Goal: Task Accomplishment & Management: Manage account settings

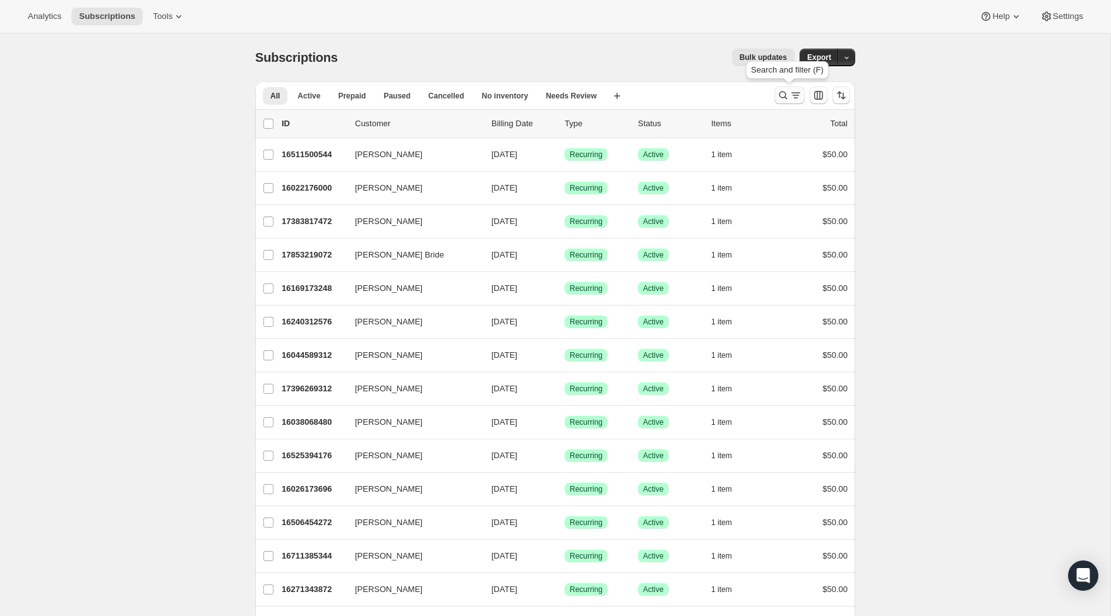
click at [786, 94] on icon "Search and filter results" at bounding box center [783, 95] width 13 height 13
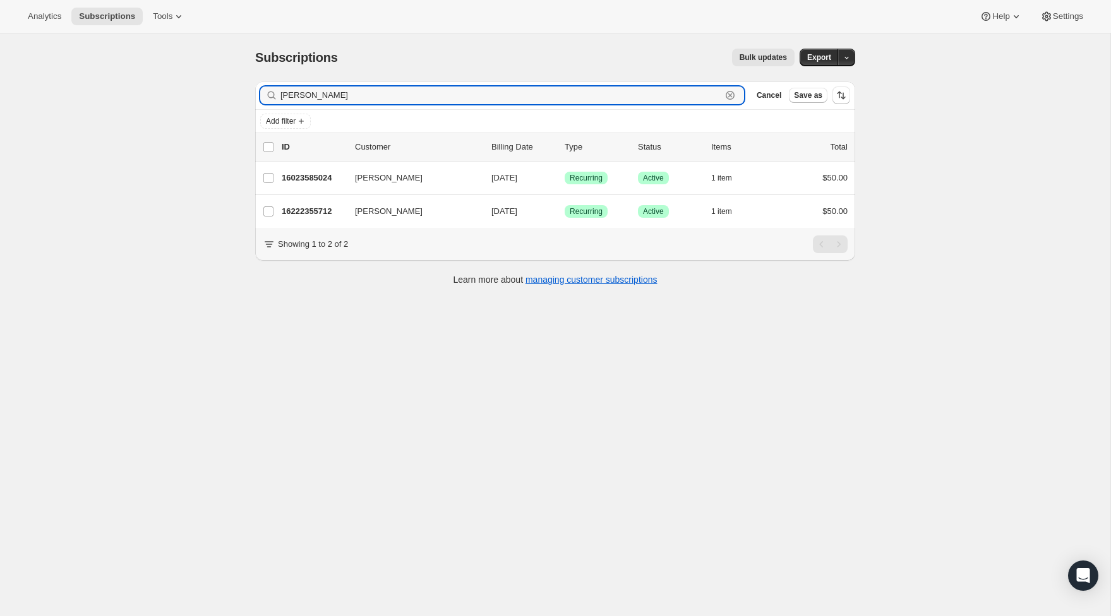
type input "[PERSON_NAME]"
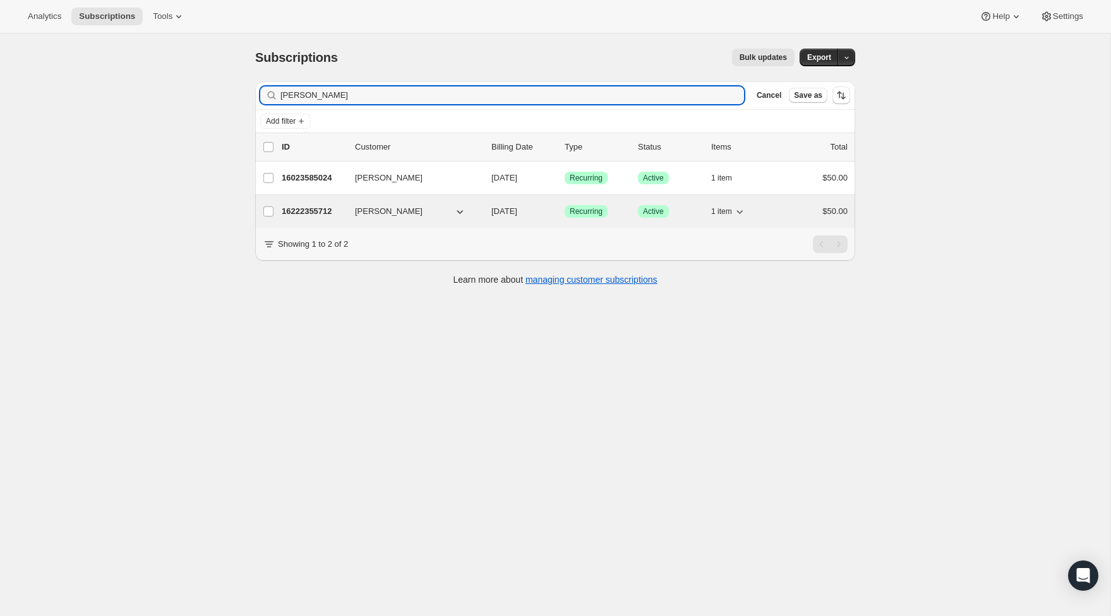
drag, startPoint x: 531, startPoint y: 119, endPoint x: 780, endPoint y: 215, distance: 266.7
click at [780, 215] on div "16222355712 [PERSON_NAME] [DATE] Success Recurring Success Active 1 item $50.00" at bounding box center [565, 212] width 566 height 18
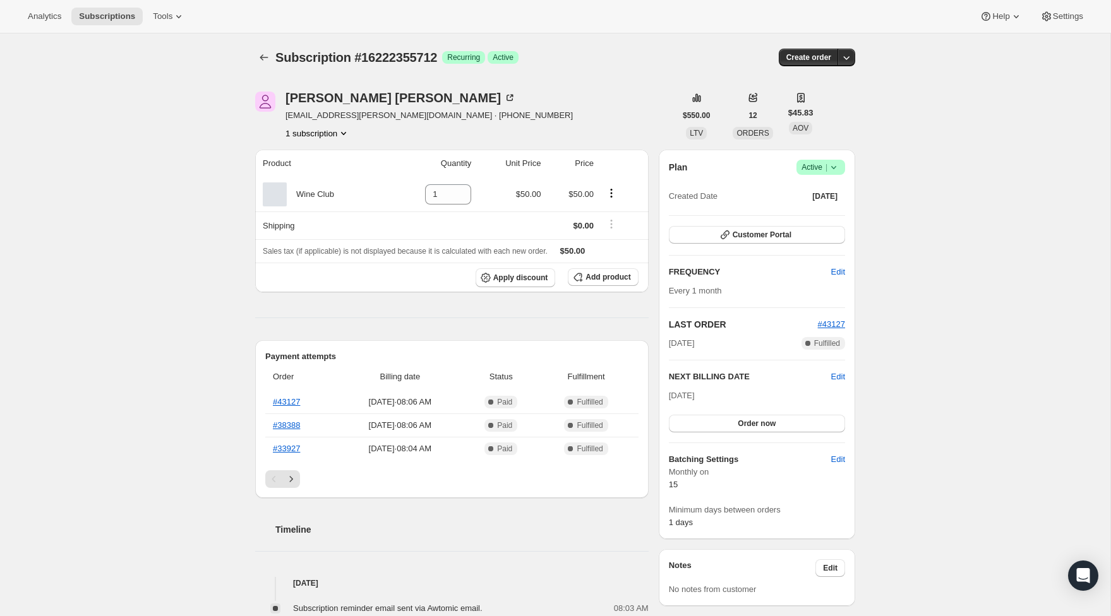
click at [827, 165] on span "|" at bounding box center [826, 167] width 2 height 10
click at [815, 211] on span "Cancel subscription" at bounding box center [816, 213] width 71 height 9
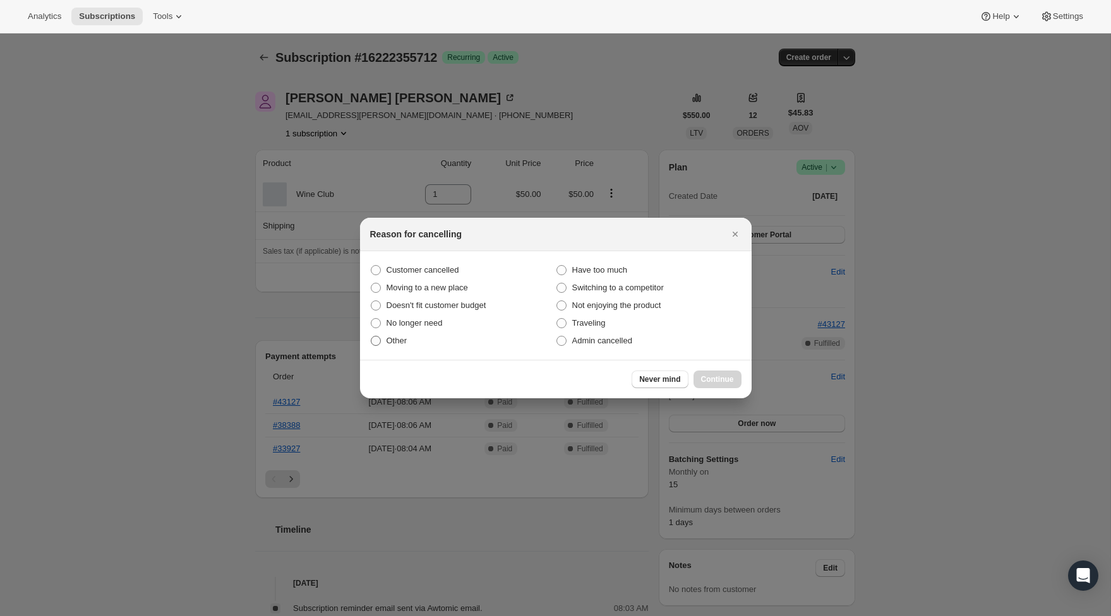
drag, startPoint x: 373, startPoint y: 343, endPoint x: 433, endPoint y: 338, distance: 60.8
click at [373, 344] on span ":rbu:" at bounding box center [376, 341] width 10 height 10
click at [371, 337] on input "Other" at bounding box center [371, 336] width 1 height 1
radio input "true"
drag, startPoint x: 378, startPoint y: 320, endPoint x: 461, endPoint y: 329, distance: 83.8
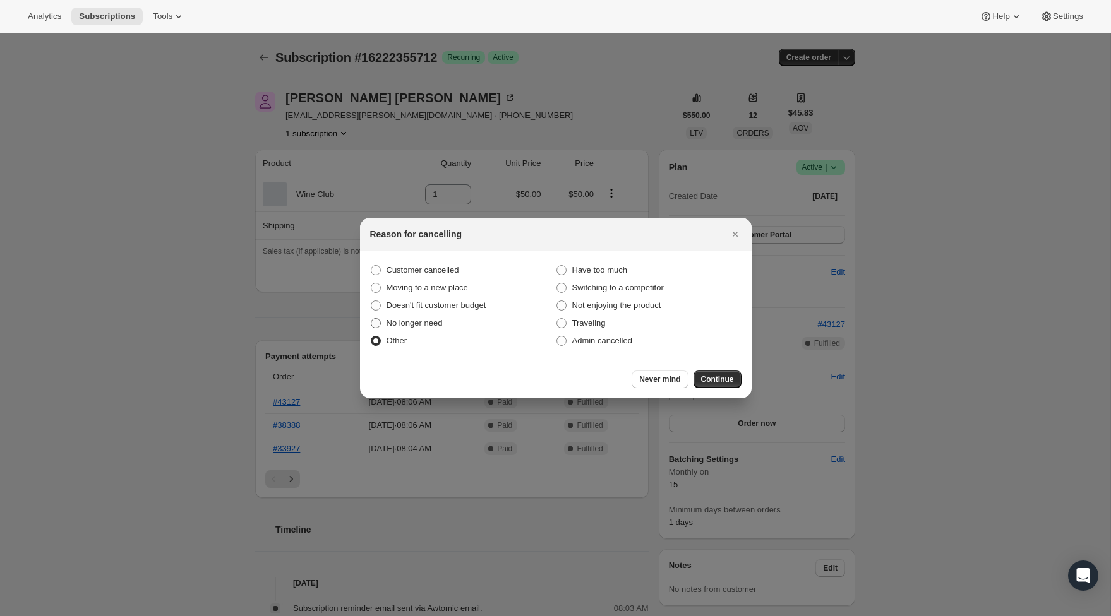
click at [378, 320] on span ":rbu:" at bounding box center [376, 323] width 10 height 10
click at [371, 319] on input "No longer need" at bounding box center [371, 318] width 1 height 1
radio input "true"
radio input "false"
click at [707, 376] on span "Continue" at bounding box center [717, 379] width 33 height 10
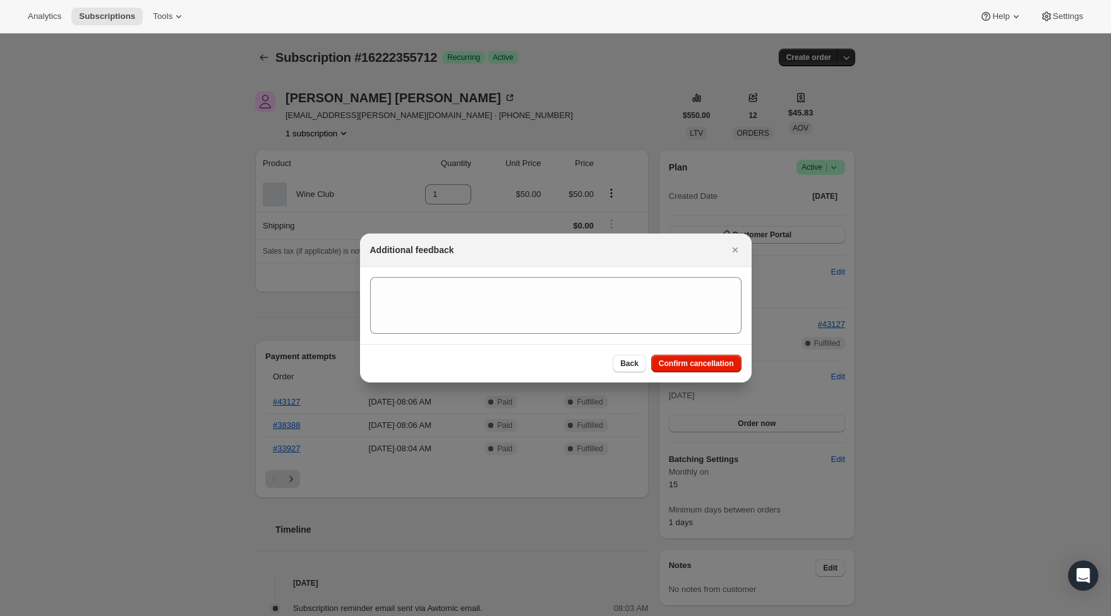
click at [710, 353] on div "Back Confirm cancellation" at bounding box center [556, 363] width 392 height 39
click at [710, 363] on span "Confirm cancellation" at bounding box center [696, 364] width 75 height 10
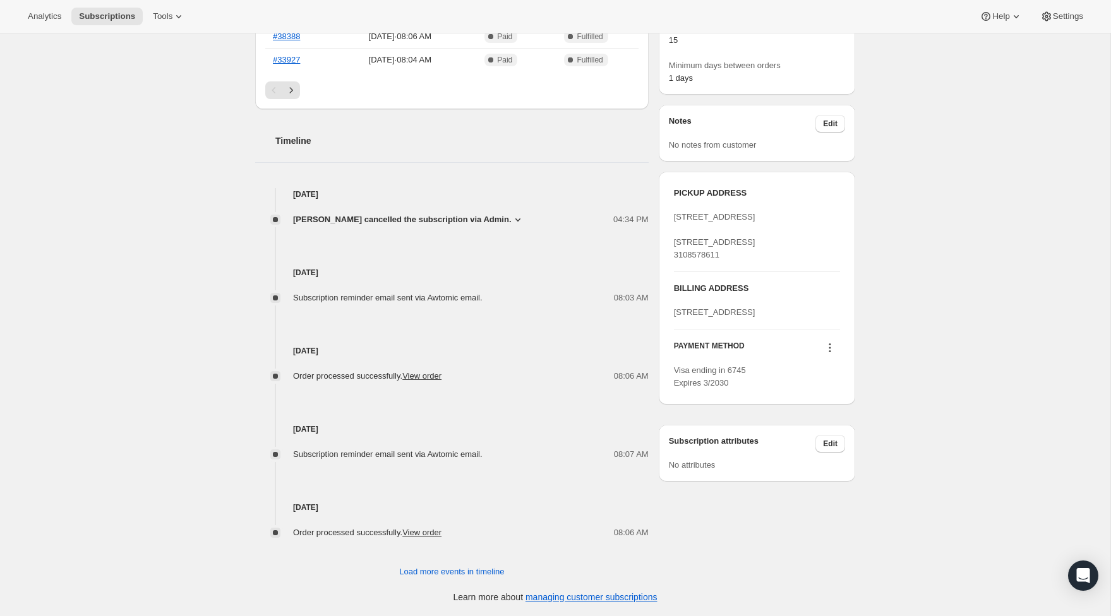
scroll to position [447, 0]
click at [830, 354] on icon at bounding box center [829, 348] width 13 height 13
click at [909, 377] on div "Subscription #16222355712. This page is ready Subscription #16222355712 Success…" at bounding box center [555, 101] width 1110 height 1030
click at [833, 354] on icon at bounding box center [829, 348] width 13 height 13
click at [887, 376] on div "Subscription #16222355712. This page is ready Subscription #16222355712 Success…" at bounding box center [555, 101] width 1110 height 1030
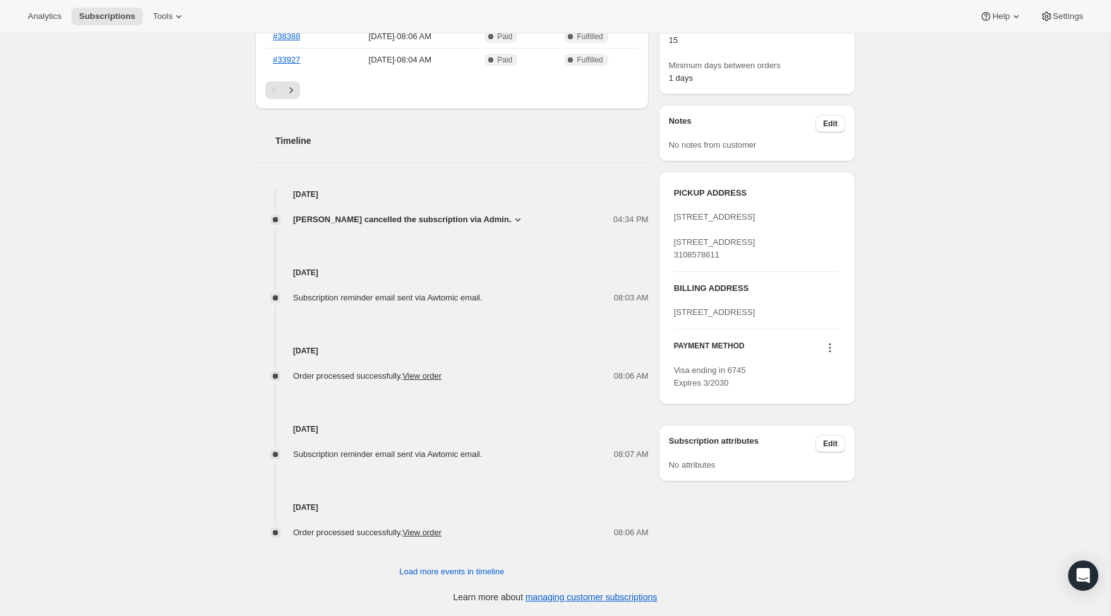
click at [832, 354] on icon at bounding box center [829, 348] width 13 height 13
click at [931, 392] on div "Subscription #16222355712. This page is ready Subscription #16222355712 Success…" at bounding box center [555, 101] width 1110 height 1030
click at [518, 219] on icon at bounding box center [517, 219] width 13 height 13
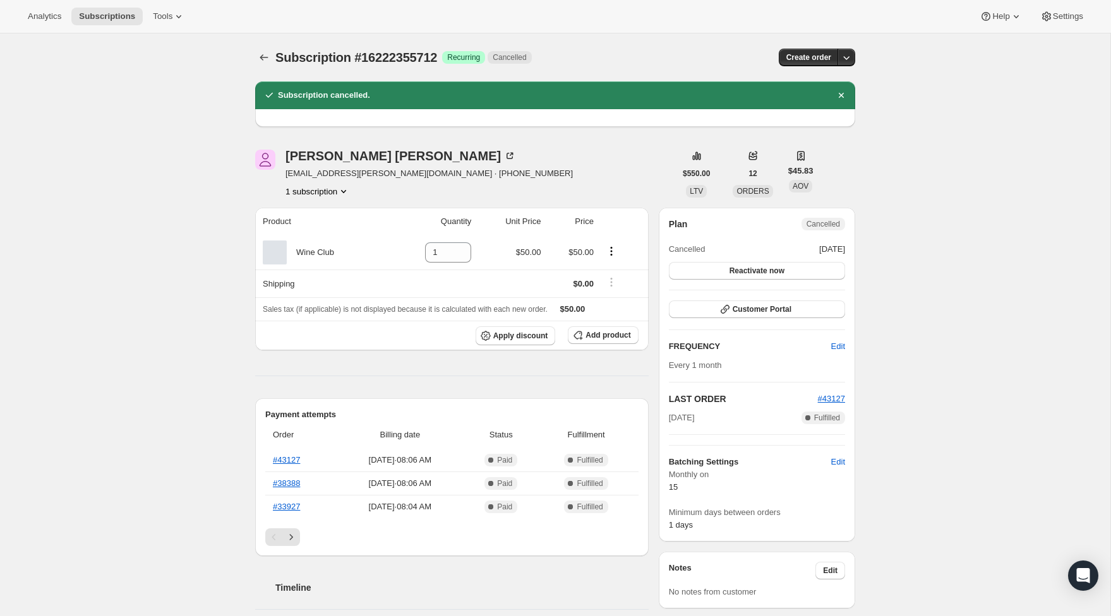
scroll to position [0, 0]
